Goal: Task Accomplishment & Management: Complete application form

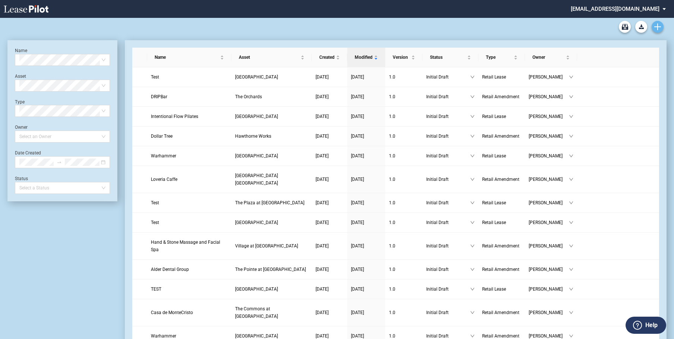
click at [658, 28] on use "Create new document" at bounding box center [657, 26] width 7 height 7
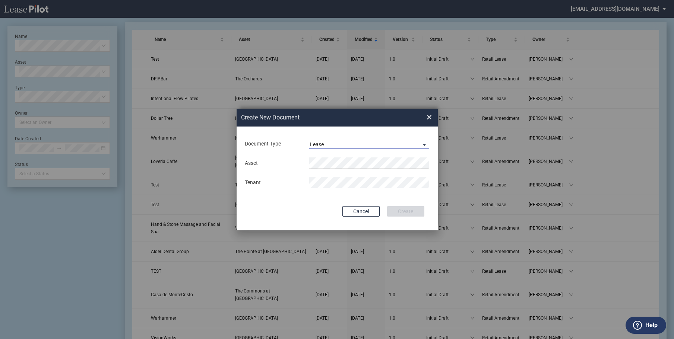
click at [423, 143] on span "Document Type: \aLease\a" at bounding box center [422, 144] width 9 height 7
click at [340, 163] on div "Amendment" at bounding box center [326, 162] width 32 height 8
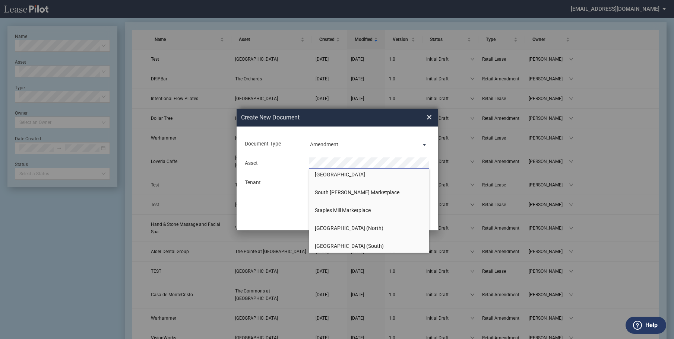
scroll to position [1006, 0]
click at [346, 224] on span "[GEOGRAPHIC_DATA]" at bounding box center [340, 227] width 50 height 6
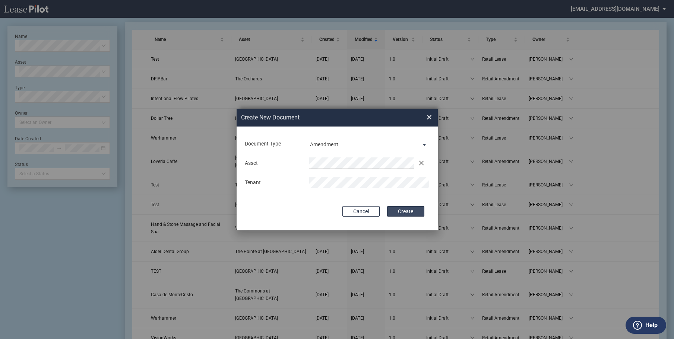
click at [403, 213] on button "Create" at bounding box center [405, 211] width 37 height 10
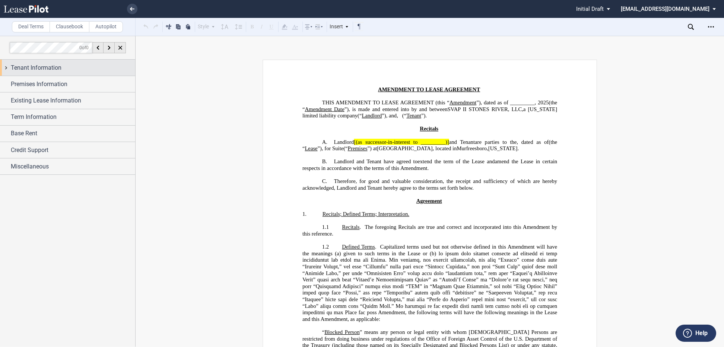
click at [25, 64] on span "Tenant Information" at bounding box center [36, 67] width 51 height 9
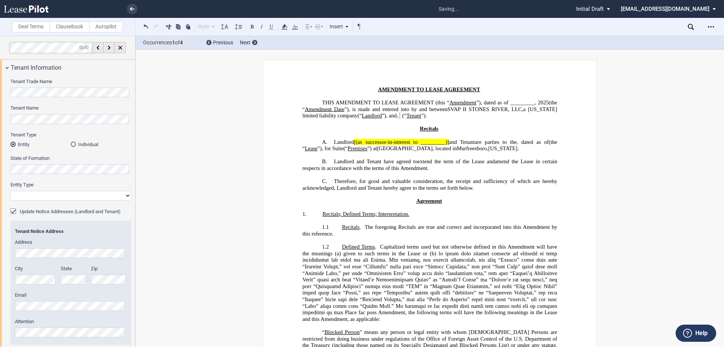
click at [125, 197] on select "Corporation Limited Liability Company General Partnership Limited Partnership O…" at bounding box center [70, 196] width 121 height 10
select select "limited liability company"
click at [10, 191] on select "Corporation Limited Liability Company General Partnership Limited Partnership O…" at bounding box center [70, 196] width 121 height 10
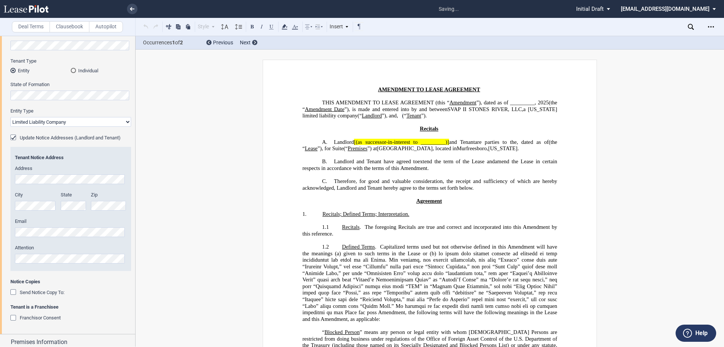
scroll to position [74, 0]
click at [8, 140] on div "Tenant Trade Name Tenant Name Tenant Type Entity Individual State of Formation …" at bounding box center [67, 166] width 135 height 331
click at [12, 137] on div "Update Notice Addresses (Landlord and Tenant)" at bounding box center [13, 137] width 7 height 7
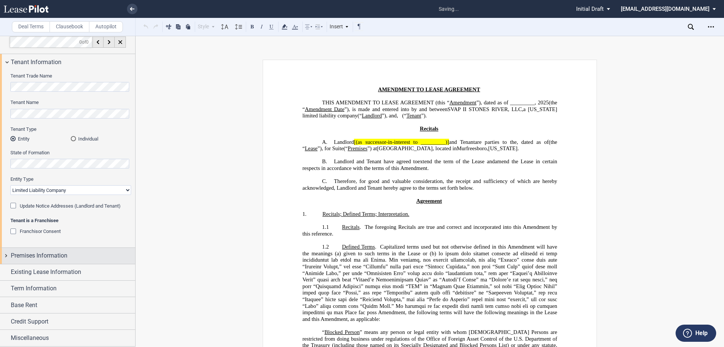
click at [10, 258] on div "Premises Information" at bounding box center [67, 256] width 135 height 16
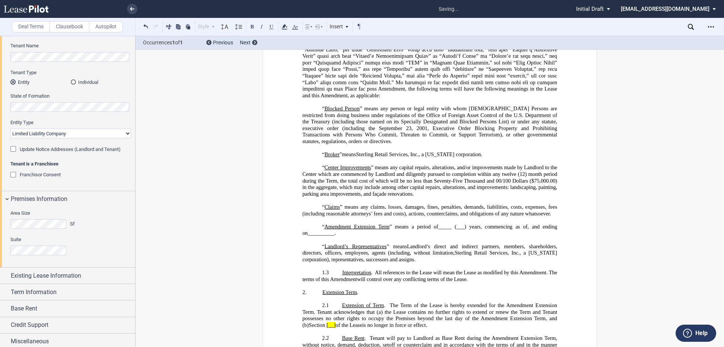
scroll to position [66, 0]
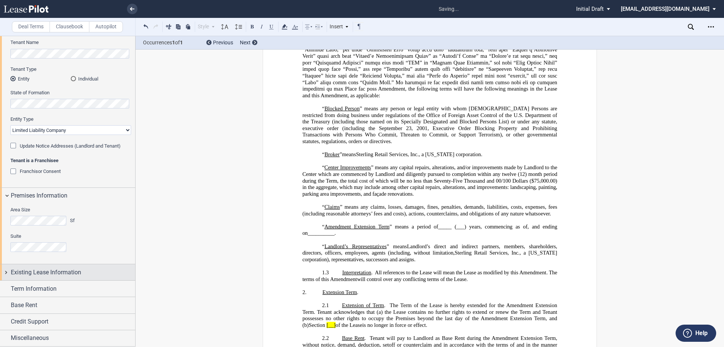
click at [2, 270] on div "Existing Lease Information" at bounding box center [67, 272] width 135 height 16
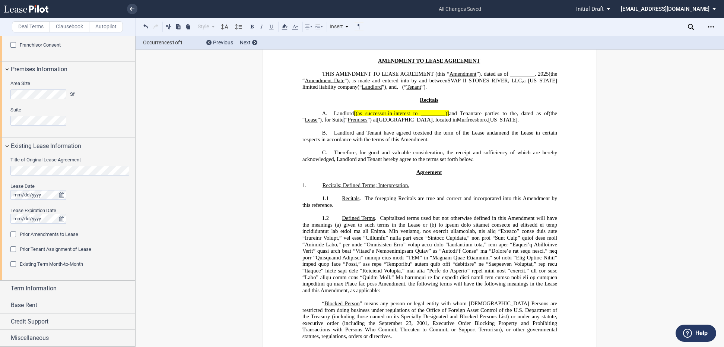
scroll to position [0, 0]
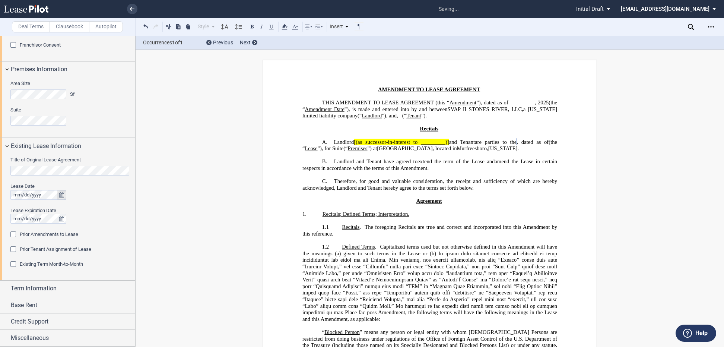
click at [62, 192] on icon "true" at bounding box center [61, 194] width 5 height 5
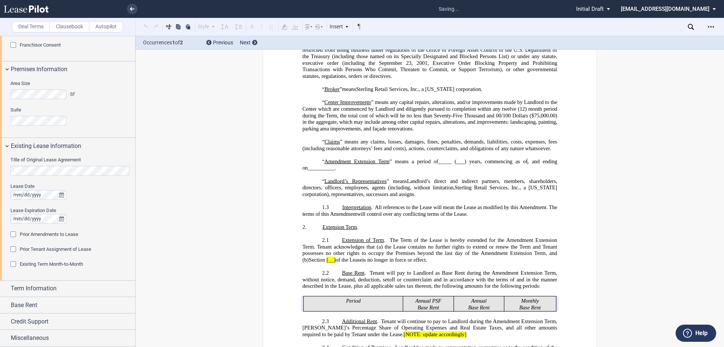
scroll to position [295, 0]
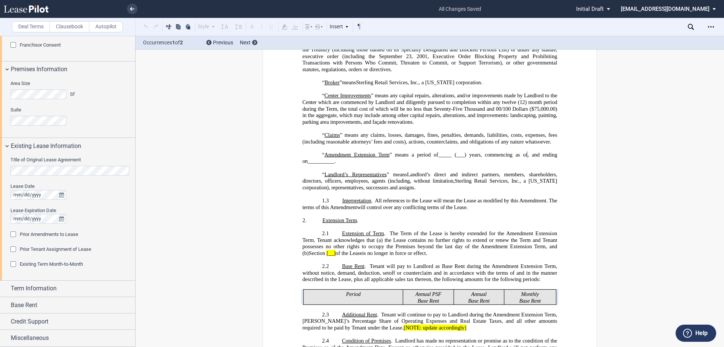
click at [13, 233] on div "Prior Amendments to Lease" at bounding box center [13, 234] width 7 height 7
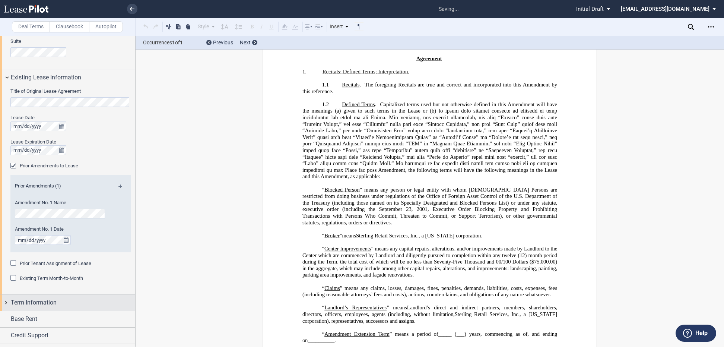
scroll to position [274, 0]
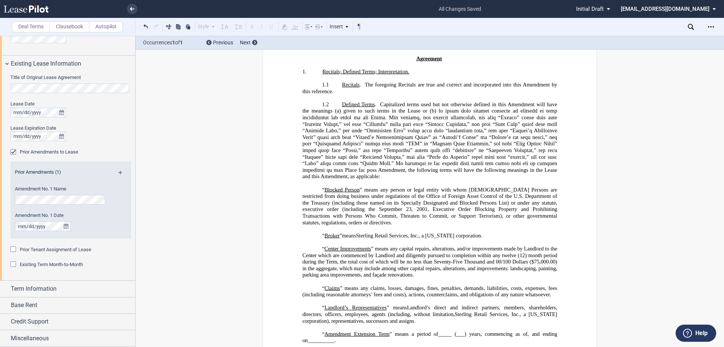
click at [118, 172] on md-icon at bounding box center [123, 175] width 10 height 9
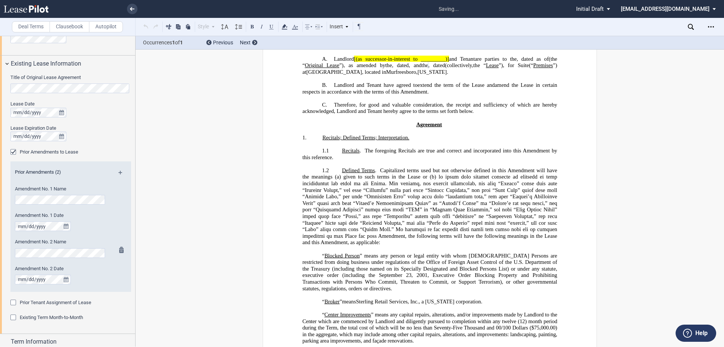
scroll to position [0, 0]
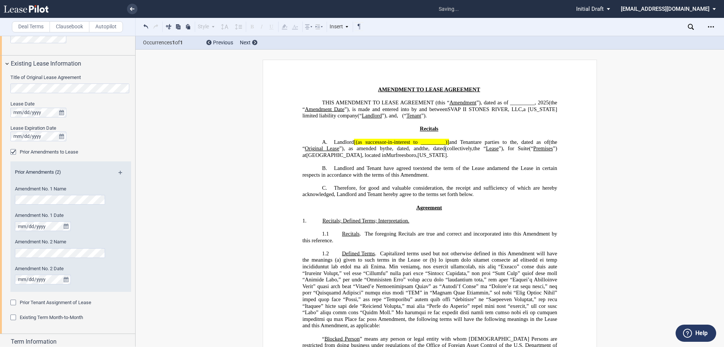
click at [118, 171] on md-icon at bounding box center [123, 175] width 10 height 9
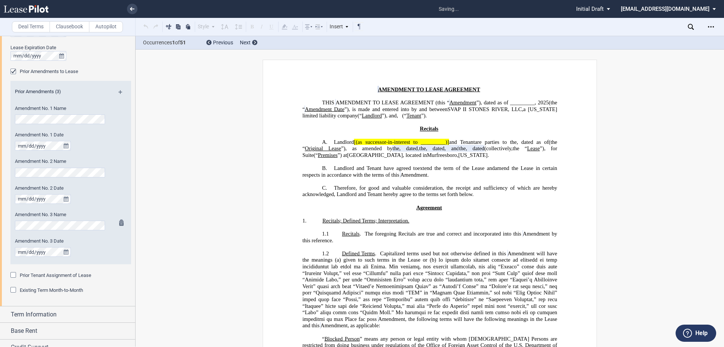
scroll to position [380, 0]
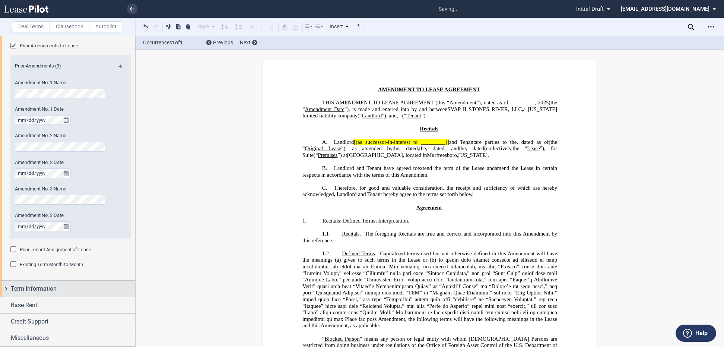
click at [10, 285] on div "Term Information" at bounding box center [67, 288] width 135 height 16
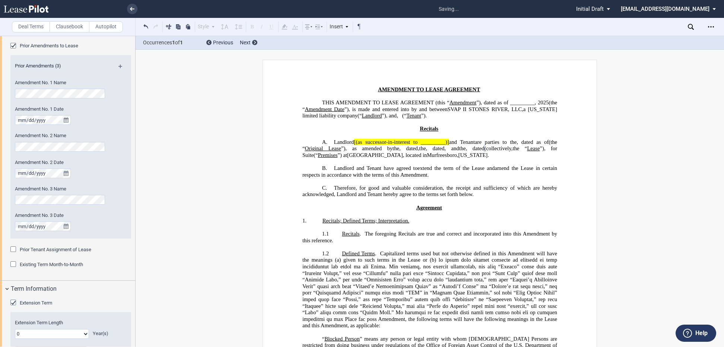
scroll to position [473, 0]
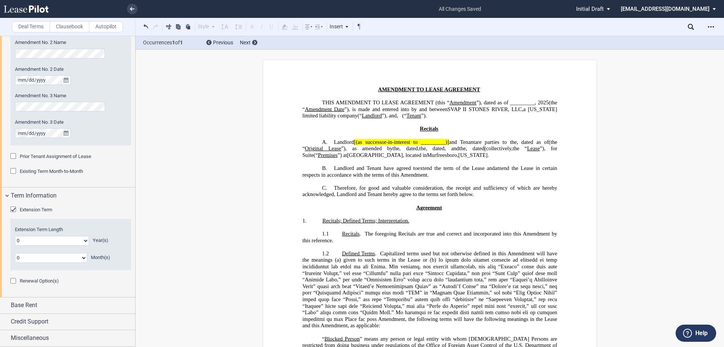
click at [81, 241] on select "0 1 2 3 4 5 6 7 8 9 10 11 12 13 14 15 16 17 18 19 20" at bounding box center [52, 241] width 74 height 10
select select "number:2"
click at [15, 236] on select "0 1 2 3 4 5 6 7 8 9 10 11 12 13 14 15 16 17 18 19 20" at bounding box center [52, 241] width 74 height 10
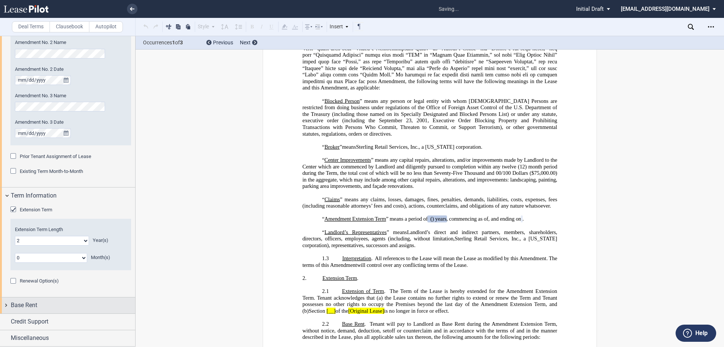
scroll to position [308, 0]
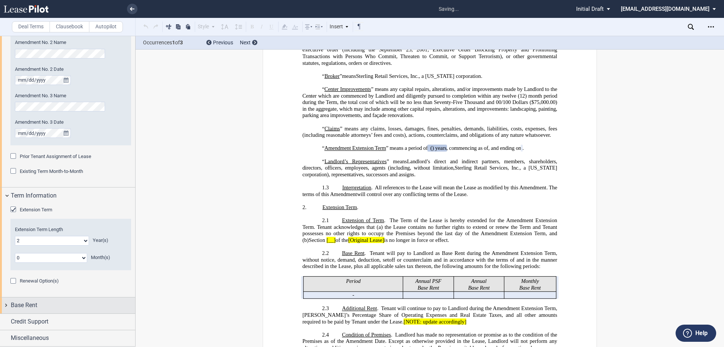
click at [4, 303] on div "Base Rent" at bounding box center [67, 305] width 135 height 16
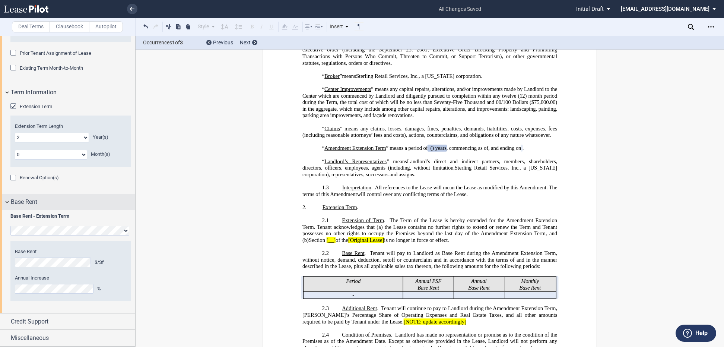
click at [9, 197] on div "Base Rent" at bounding box center [67, 202] width 135 height 16
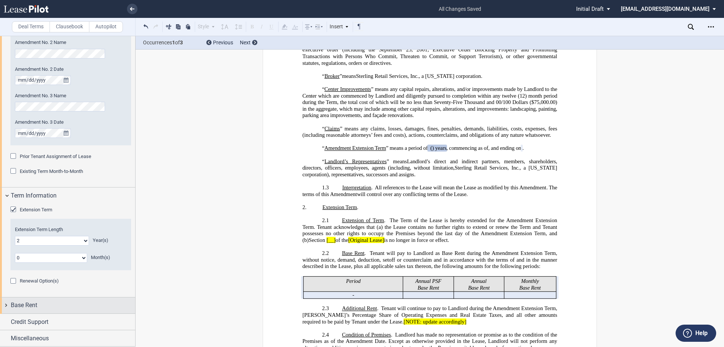
scroll to position [473, 0]
click at [7, 320] on div "Credit Support" at bounding box center [67, 322] width 135 height 16
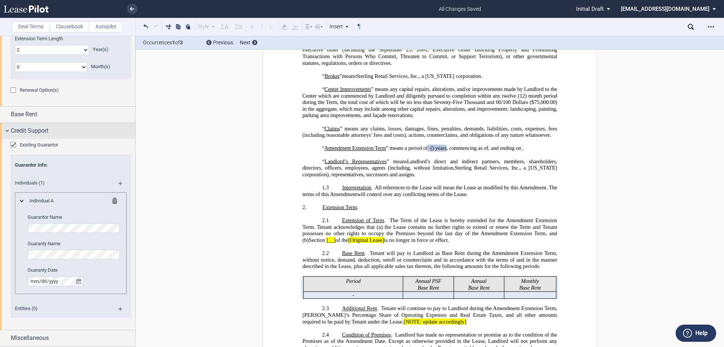
click at [7, 130] on div "Credit Support" at bounding box center [67, 131] width 135 height 16
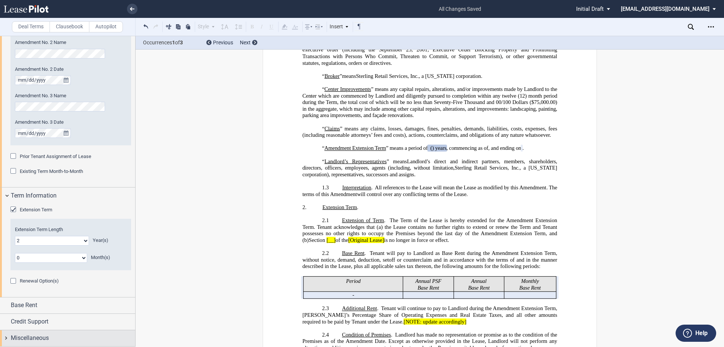
click at [11, 337] on span "Miscellaneous" at bounding box center [30, 337] width 38 height 9
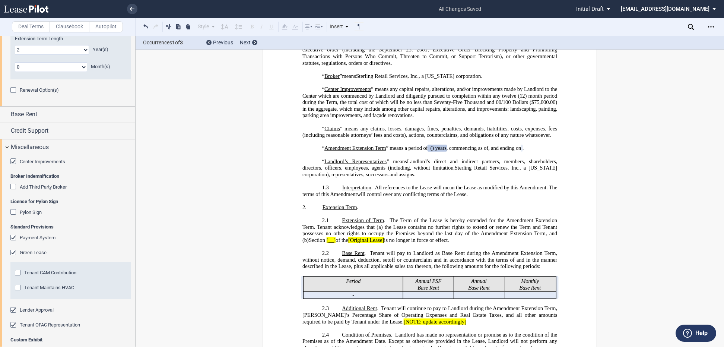
scroll to position [684, 0]
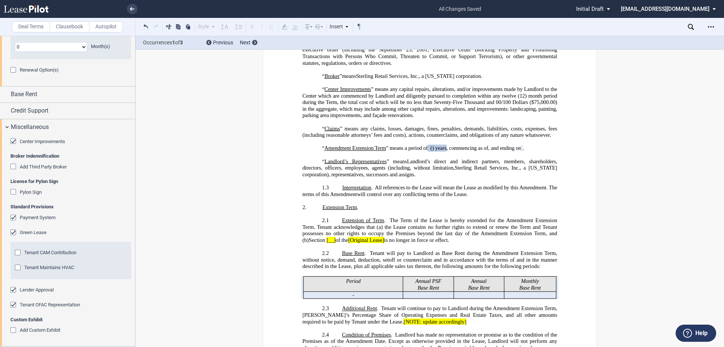
click at [14, 215] on div "Payment System" at bounding box center [13, 218] width 7 height 7
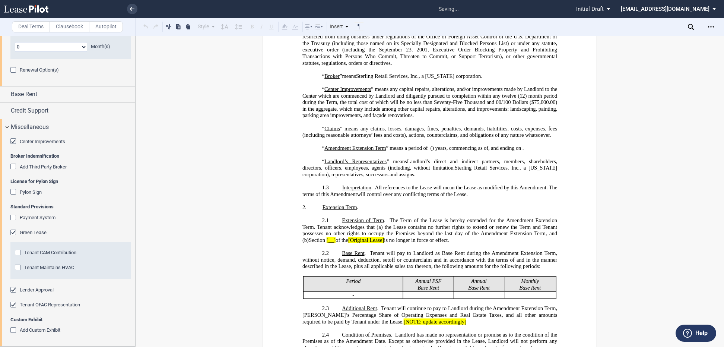
click at [12, 232] on div "Green Lease" at bounding box center [13, 232] width 7 height 7
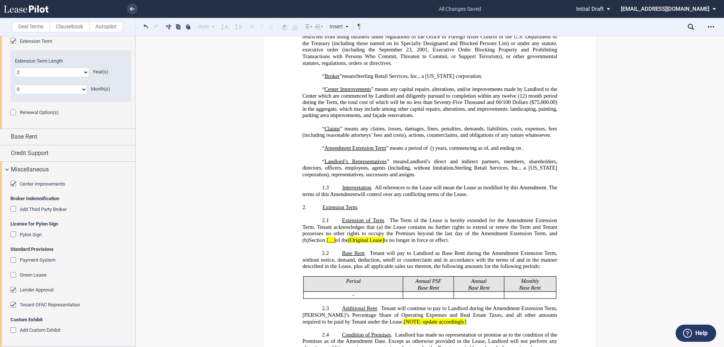
click at [11, 288] on div "Lender Approval" at bounding box center [13, 290] width 7 height 7
click at [11, 304] on div "Tenant OFAC Representation" at bounding box center [13, 305] width 7 height 7
